Goal: Information Seeking & Learning: Learn about a topic

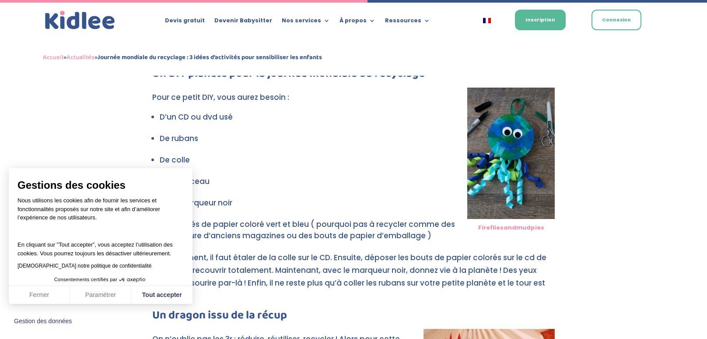
scroll to position [551, 0]
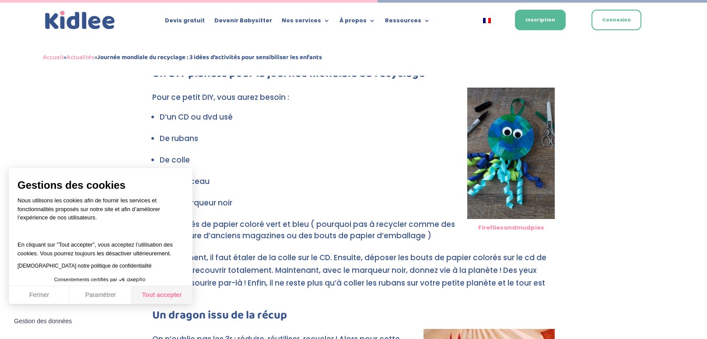
click at [143, 297] on button "Tout accepter" at bounding box center [161, 295] width 61 height 18
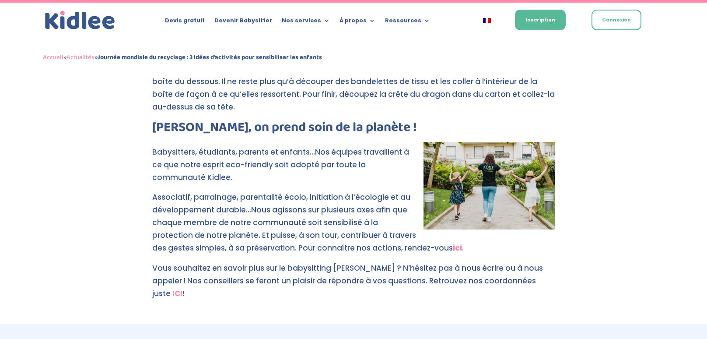
scroll to position [1094, 0]
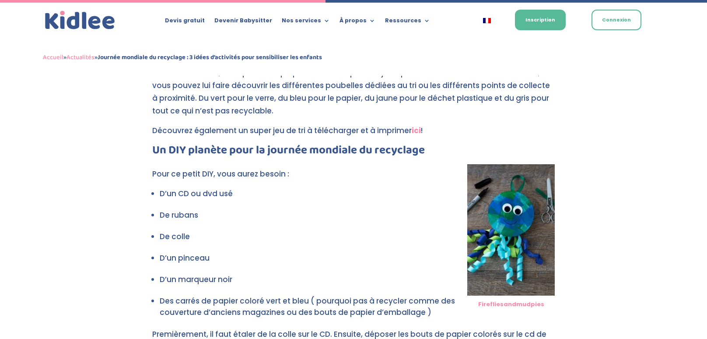
scroll to position [475, 0]
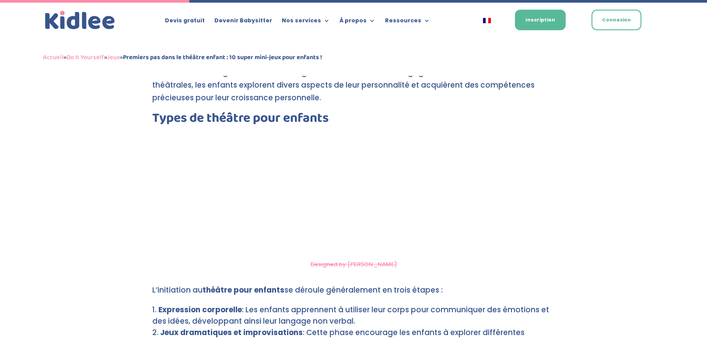
scroll to position [717, 0]
